Goal: Information Seeking & Learning: Learn about a topic

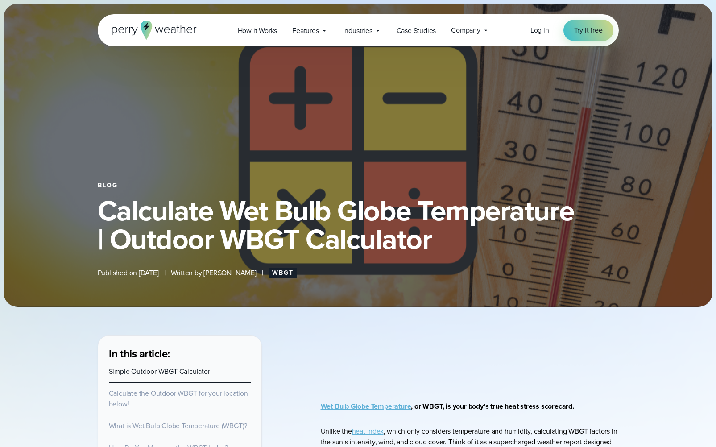
select select "***"
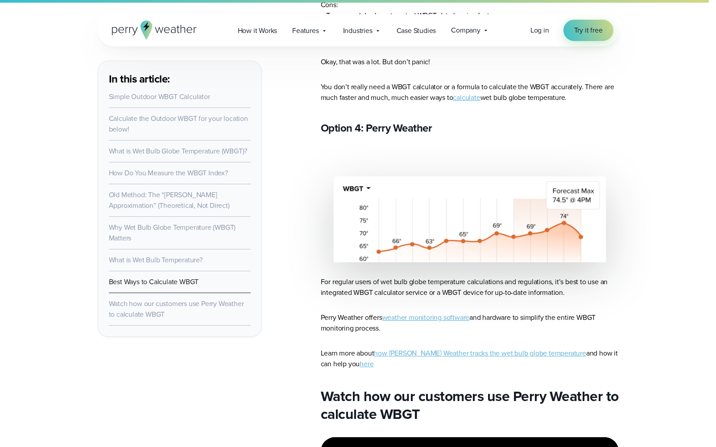
scroll to position [4640, 0]
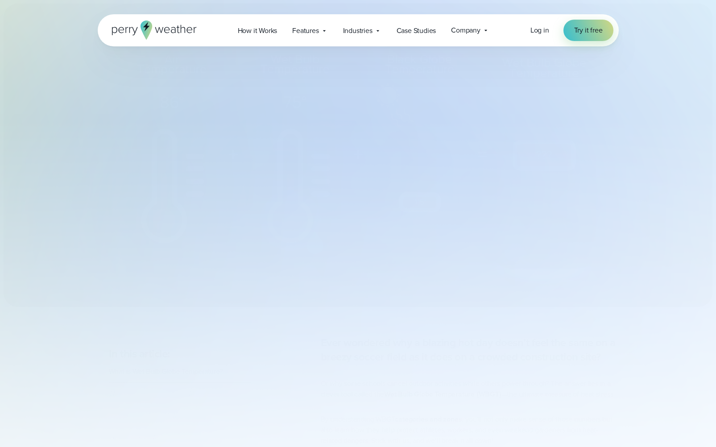
select select "***"
